Goal: Task Accomplishment & Management: Complete application form

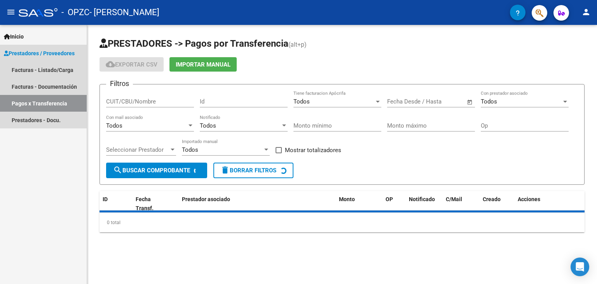
click at [45, 54] on span "Prestadores / Proveedores" at bounding box center [39, 53] width 71 height 9
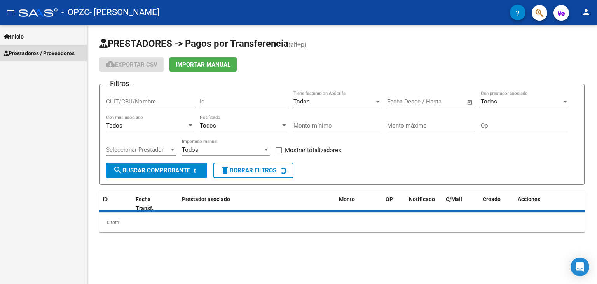
click at [46, 54] on span "Prestadores / Proveedores" at bounding box center [39, 53] width 71 height 9
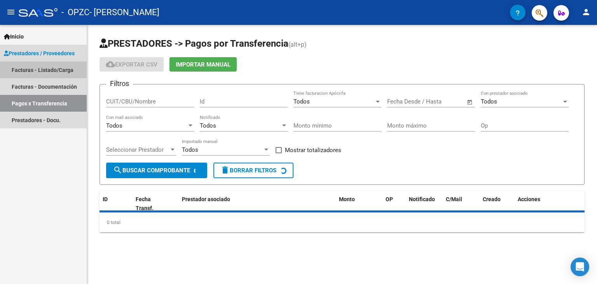
click at [46, 70] on link "Facturas - Listado/Carga" at bounding box center [43, 69] width 87 height 17
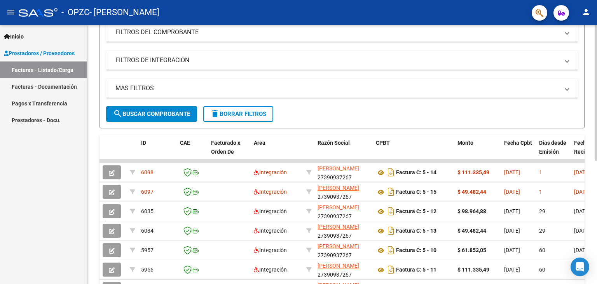
scroll to position [115, 0]
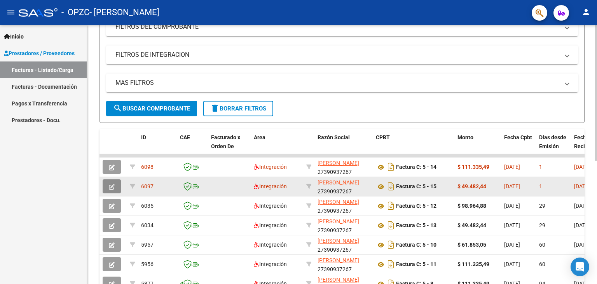
click at [113, 185] on icon "button" at bounding box center [112, 187] width 6 height 6
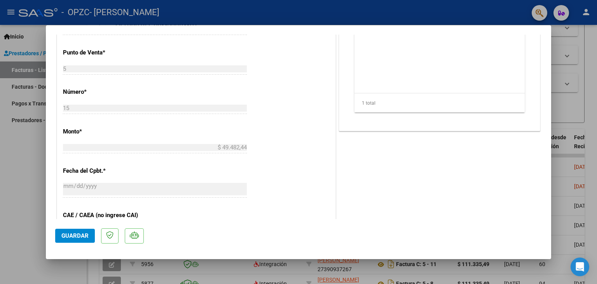
scroll to position [214, 0]
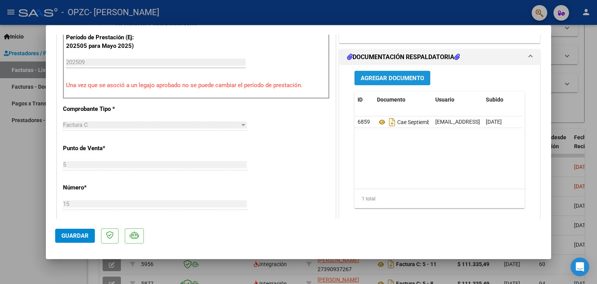
click at [401, 79] on span "Agregar Documento" at bounding box center [392, 78] width 63 height 7
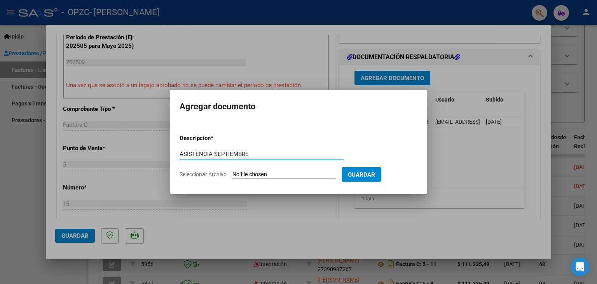
type input "ASISTENCIA SEPTIEMBRE"
click at [243, 173] on input "Seleccionar Archivo" at bounding box center [283, 174] width 103 height 7
type input "C:\fakepath\ASISTENCIA UMA SEPTIEMB.pdf"
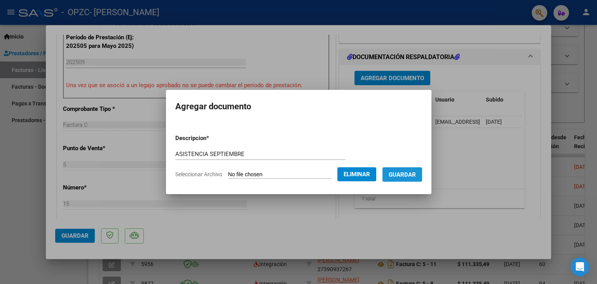
click at [396, 172] on button "Guardar" at bounding box center [402, 174] width 40 height 14
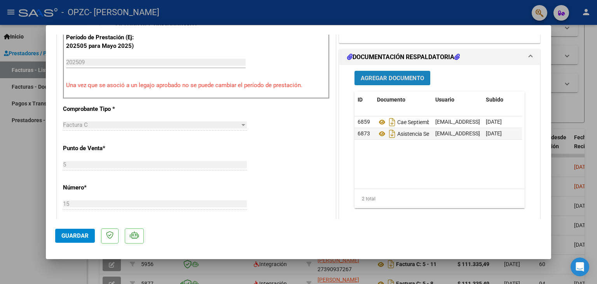
click at [380, 80] on span "Agregar Documento" at bounding box center [392, 78] width 63 height 7
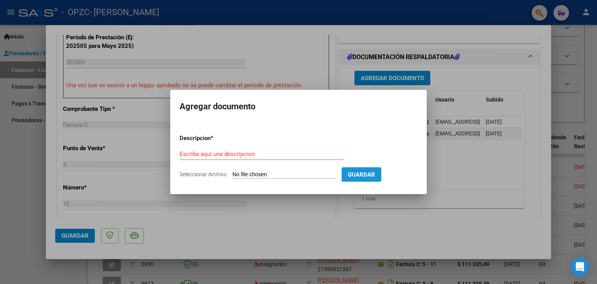
click at [375, 171] on span "Guardar" at bounding box center [361, 174] width 27 height 7
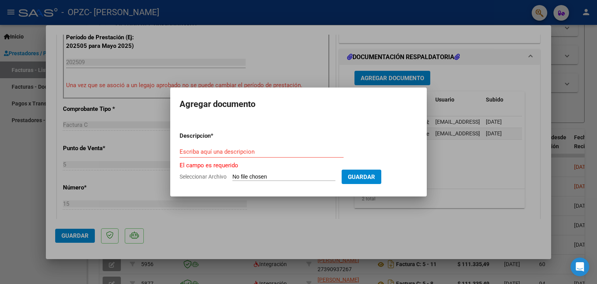
click at [584, 126] on div at bounding box center [298, 142] width 597 height 284
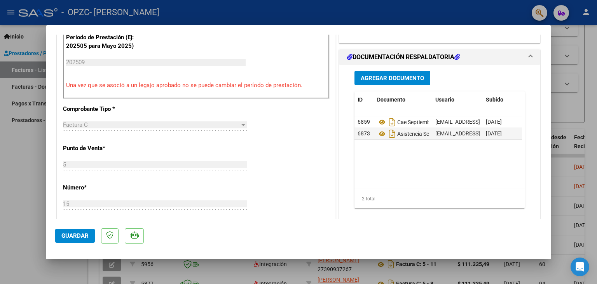
click at [561, 86] on div at bounding box center [298, 142] width 597 height 284
type input "$ 0,00"
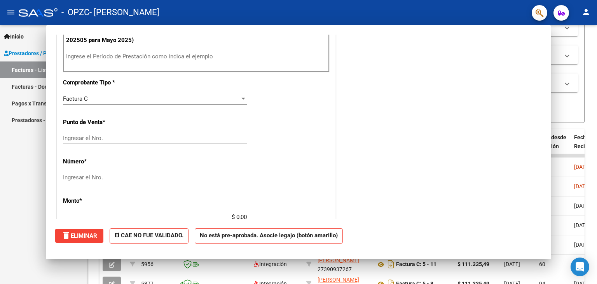
scroll to position [0, 0]
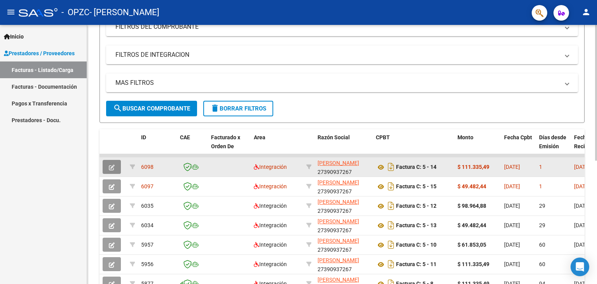
click at [112, 165] on icon "button" at bounding box center [112, 167] width 6 height 6
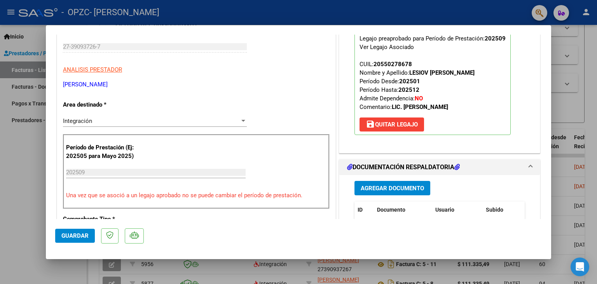
scroll to position [105, 0]
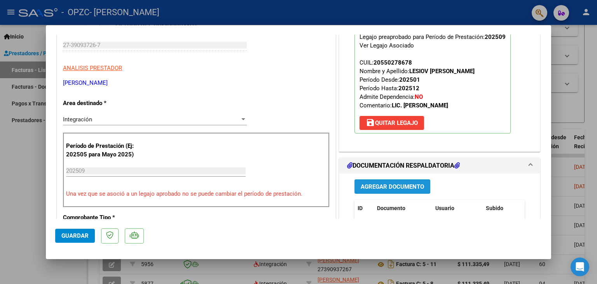
click at [388, 183] on span "Agregar Documento" at bounding box center [392, 186] width 63 height 7
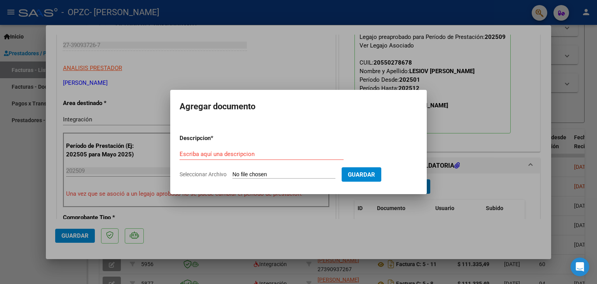
click at [268, 163] on div "Escriba aquí una descripcion" at bounding box center [261, 157] width 164 height 19
click at [271, 174] on input "Seleccionar Archivo" at bounding box center [283, 174] width 103 height 7
type input "C:\fakepath\ASISTENCIA KERIM SEPTIEMBRE.pdf"
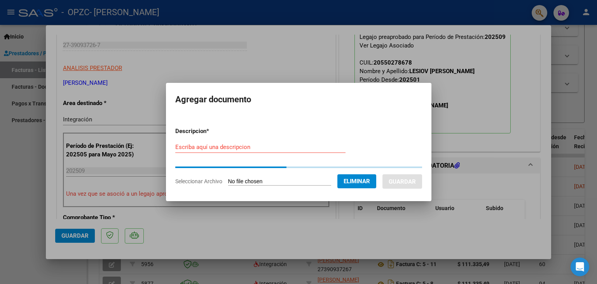
click at [274, 143] on div "Escriba aquí una descripcion" at bounding box center [260, 147] width 170 height 12
click at [275, 145] on input "Escriba aquí una descripcion" at bounding box center [260, 146] width 170 height 7
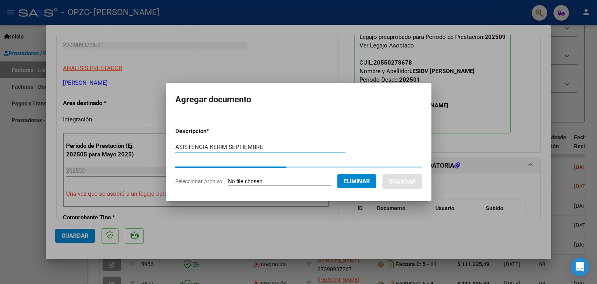
type input "ASISTENCIA KERIM SEPTIEMBRE"
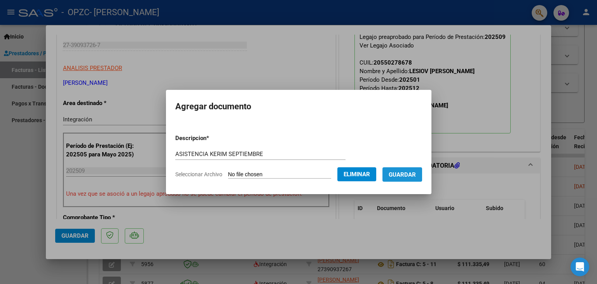
click at [413, 171] on span "Guardar" at bounding box center [401, 174] width 27 height 7
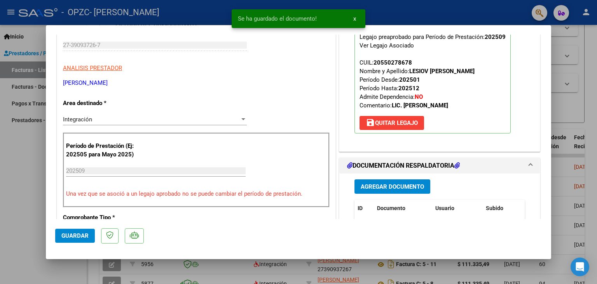
click at [579, 157] on div at bounding box center [298, 142] width 597 height 284
type input "$ 0,00"
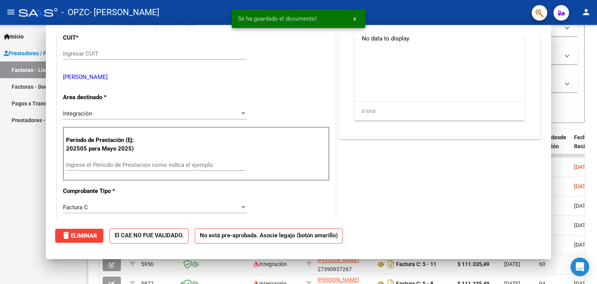
scroll to position [114, 0]
